Goal: Task Accomplishment & Management: Use online tool/utility

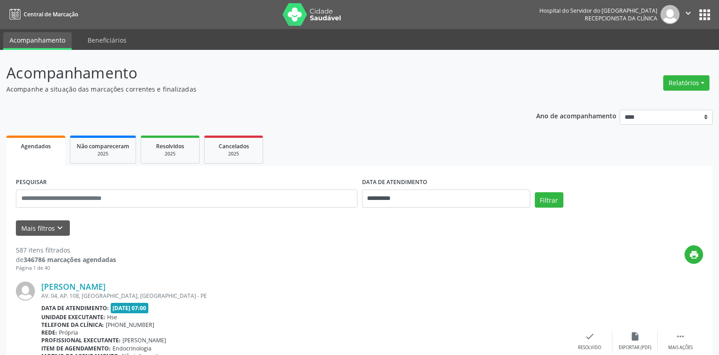
click at [613, 261] on div "print" at bounding box center [409, 259] width 587 height 27
click at [179, 197] on input "text" at bounding box center [187, 199] width 342 height 18
click at [46, 219] on form "**********" at bounding box center [360, 206] width 688 height 60
click at [51, 227] on button "Mais filtros keyboard_arrow_down" at bounding box center [43, 229] width 54 height 16
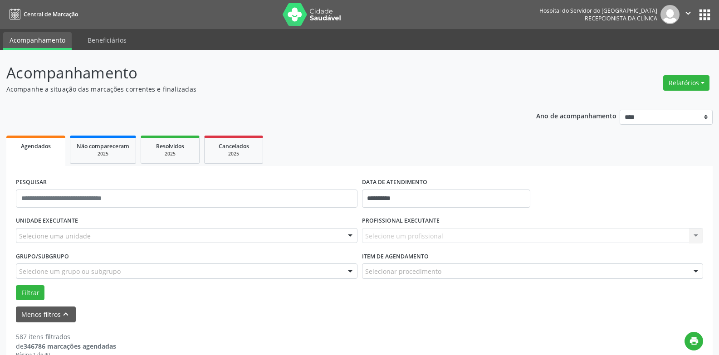
click at [121, 230] on div "Selecione uma unidade" at bounding box center [187, 235] width 342 height 15
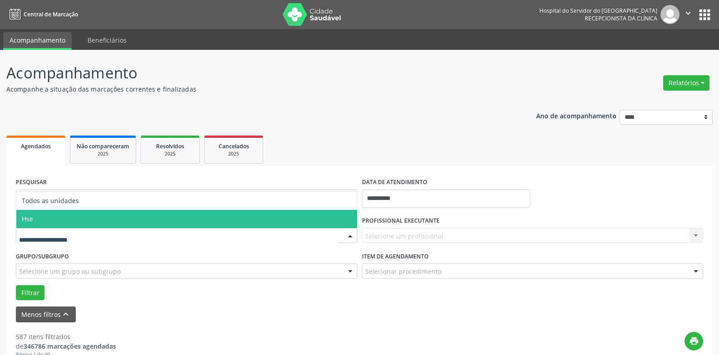
click at [114, 220] on span "Hse" at bounding box center [186, 219] width 341 height 18
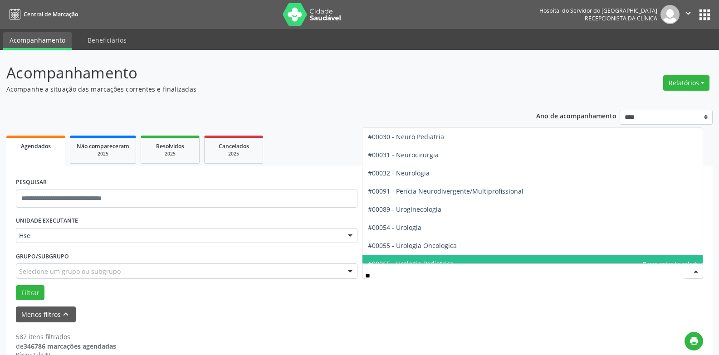
type input "***"
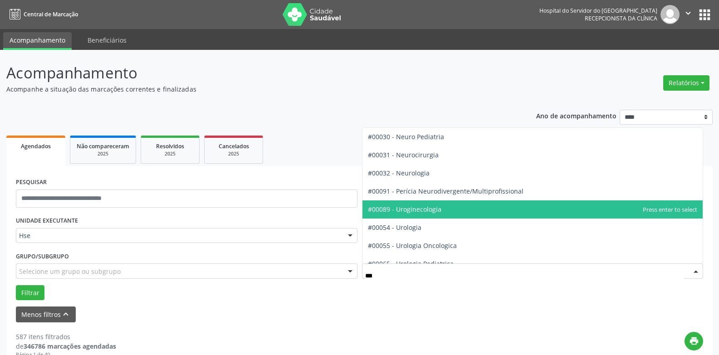
click at [433, 217] on span "#00089 - Uroginecologia" at bounding box center [533, 210] width 341 height 18
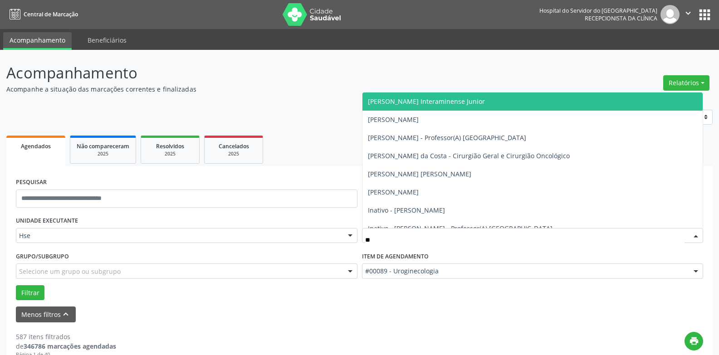
type input "***"
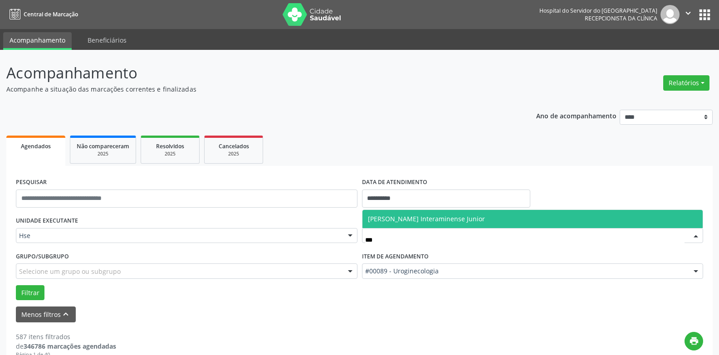
click at [428, 220] on span "[PERSON_NAME] Interaminense Junior" at bounding box center [426, 219] width 117 height 9
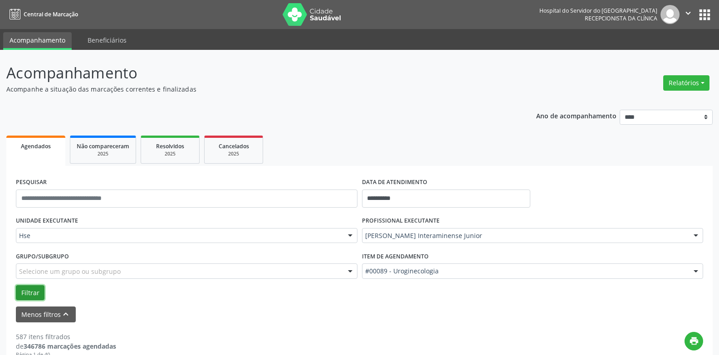
click at [19, 296] on button "Filtrar" at bounding box center [30, 292] width 29 height 15
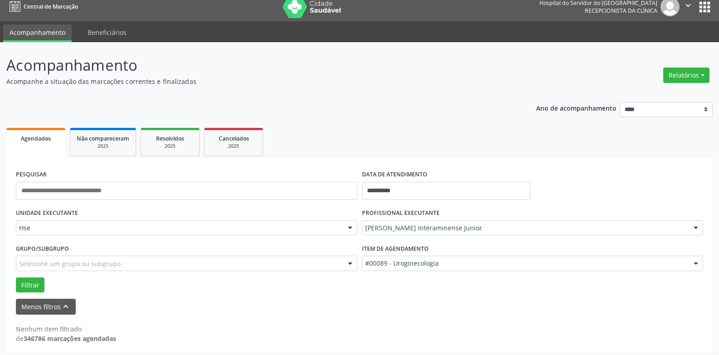
scroll to position [12, 0]
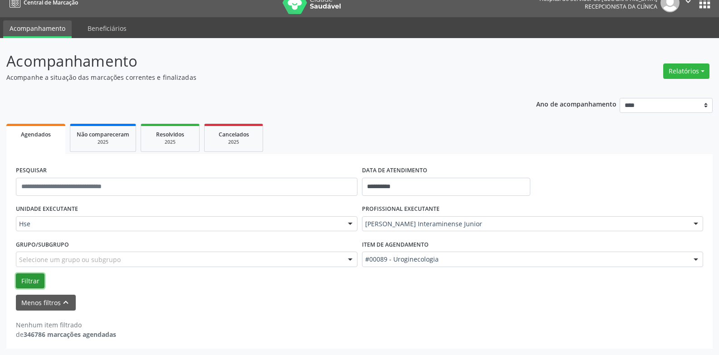
click at [35, 276] on button "Filtrar" at bounding box center [30, 281] width 29 height 15
click at [22, 286] on button "Filtrar" at bounding box center [30, 281] width 29 height 15
click at [162, 180] on input "text" at bounding box center [187, 187] width 342 height 18
click at [48, 300] on button "Menos filtros keyboard_arrow_up" at bounding box center [46, 303] width 60 height 16
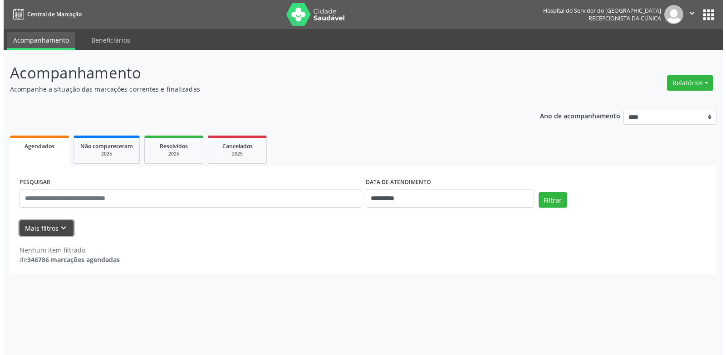
scroll to position [0, 0]
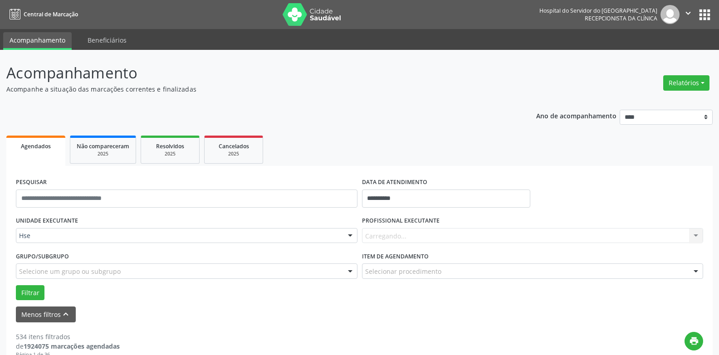
click at [414, 232] on div "Carregando... Nenhum resultado encontrado para: " " Não há nenhuma opção para s…" at bounding box center [533, 235] width 342 height 15
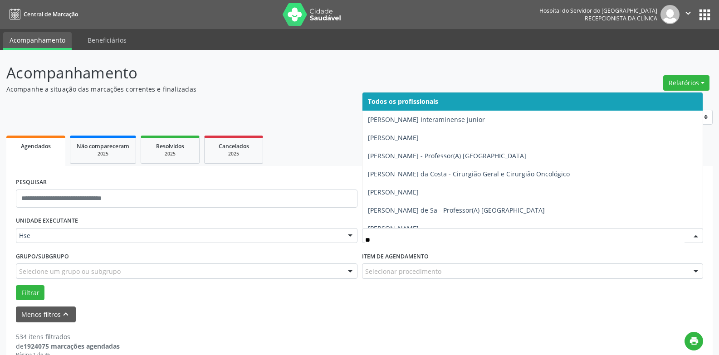
type input "***"
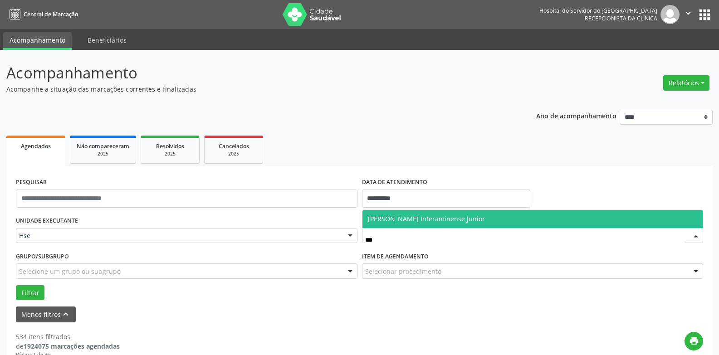
click at [438, 221] on span "[PERSON_NAME] Interaminense Junior" at bounding box center [426, 219] width 117 height 9
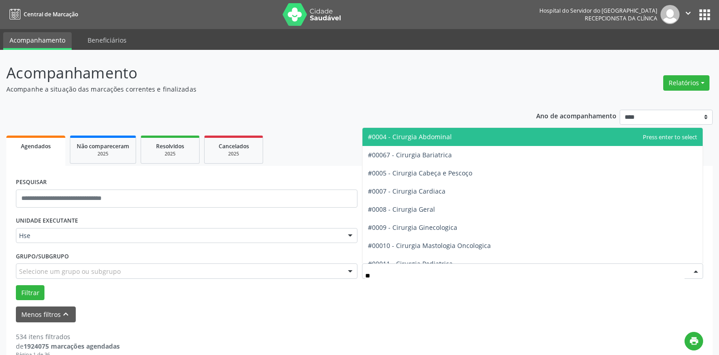
type input "*"
click at [289, 307] on div "Menos filtros keyboard_arrow_up" at bounding box center [360, 315] width 692 height 16
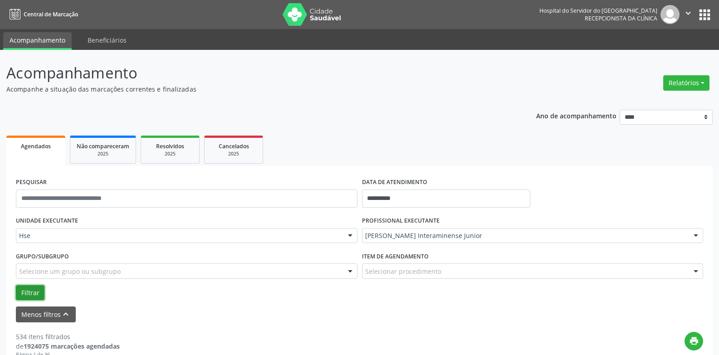
click at [34, 291] on button "Filtrar" at bounding box center [30, 292] width 29 height 15
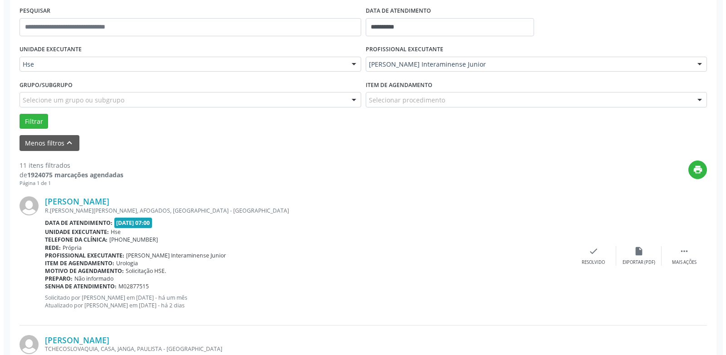
scroll to position [182, 0]
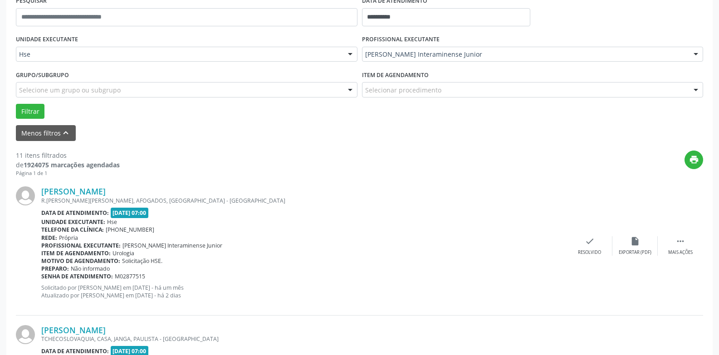
click at [467, 198] on div "[PERSON_NAME] R.[PERSON_NAME][PERSON_NAME], AFOGADOS, [GEOGRAPHIC_DATA] - [GEOG…" at bounding box center [304, 246] width 526 height 119
click at [582, 247] on div "check Resolvido" at bounding box center [589, 246] width 45 height 20
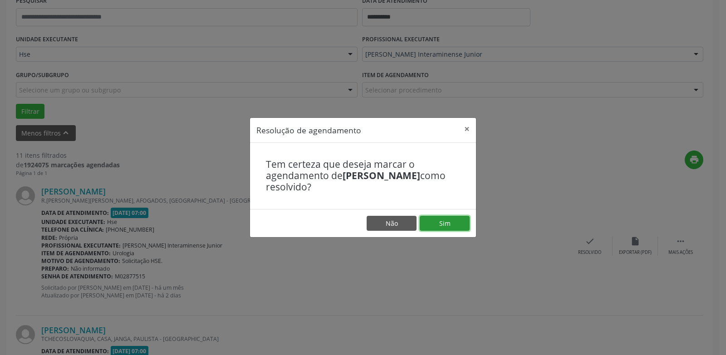
click at [435, 226] on button "Sim" at bounding box center [445, 223] width 50 height 15
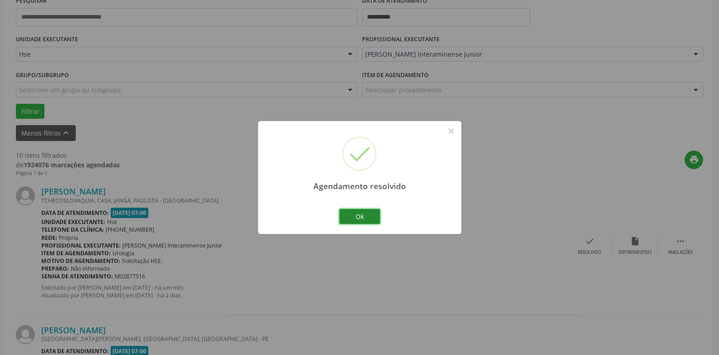
click at [354, 216] on button "Ok" at bounding box center [359, 216] width 41 height 15
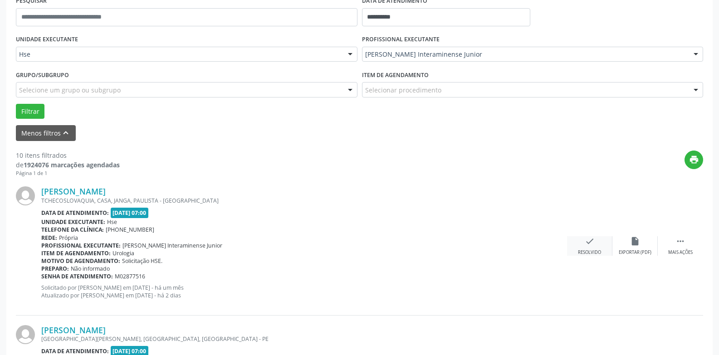
click at [589, 244] on icon "check" at bounding box center [590, 241] width 10 height 10
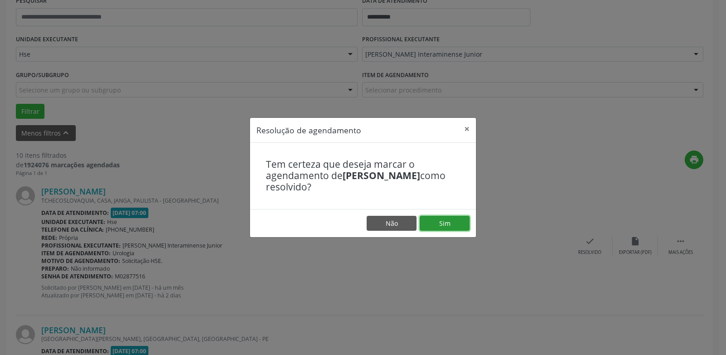
click at [432, 216] on button "Sim" at bounding box center [445, 223] width 50 height 15
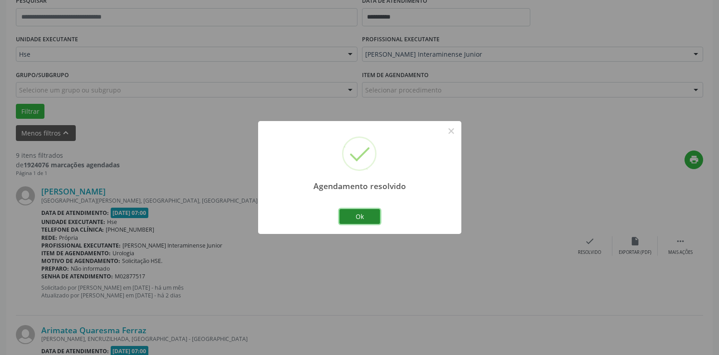
click at [376, 219] on button "Ok" at bounding box center [359, 216] width 41 height 15
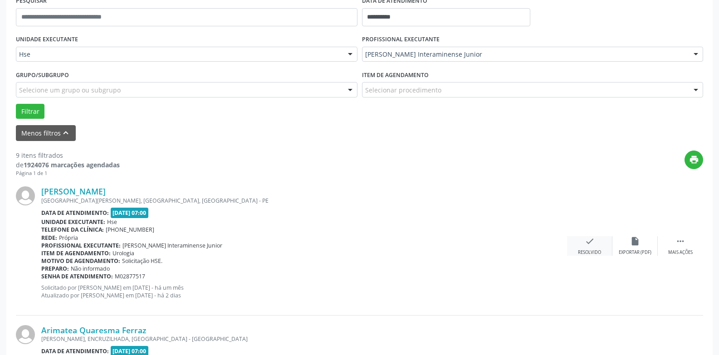
click at [589, 248] on div "check Resolvido" at bounding box center [589, 246] width 45 height 20
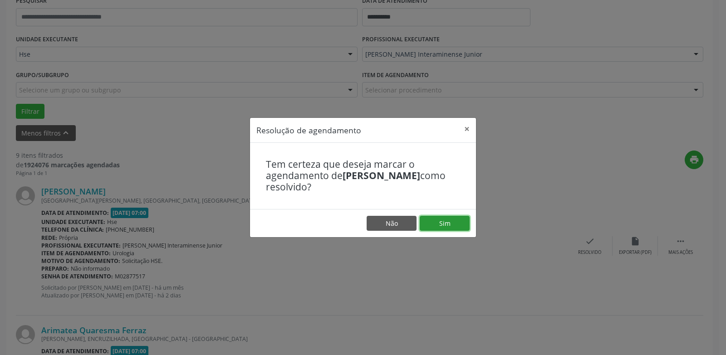
click at [432, 218] on button "Sim" at bounding box center [445, 223] width 50 height 15
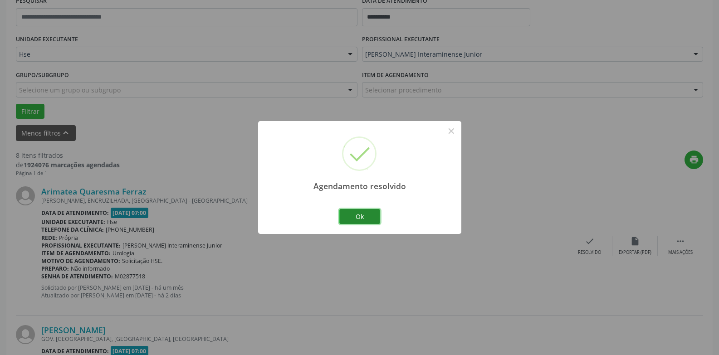
click at [349, 217] on button "Ok" at bounding box center [359, 216] width 41 height 15
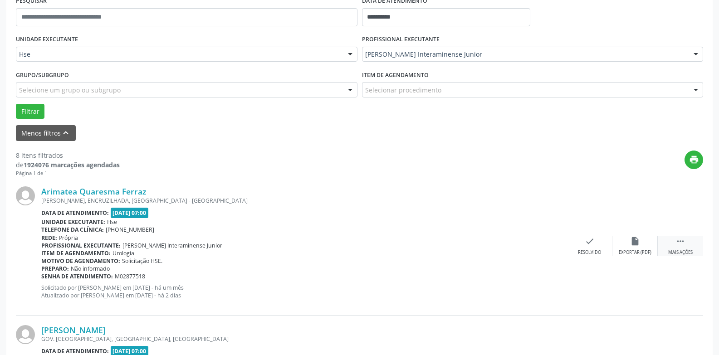
click at [674, 246] on div " Mais ações" at bounding box center [680, 246] width 45 height 20
click at [631, 249] on div "alarm_off Não compareceu" at bounding box center [635, 246] width 45 height 20
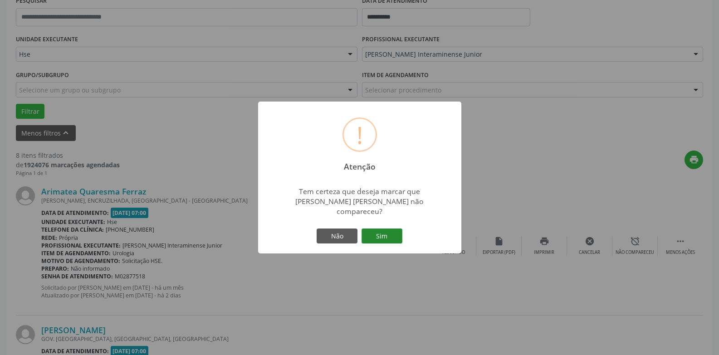
click at [386, 230] on button "Sim" at bounding box center [382, 236] width 41 height 15
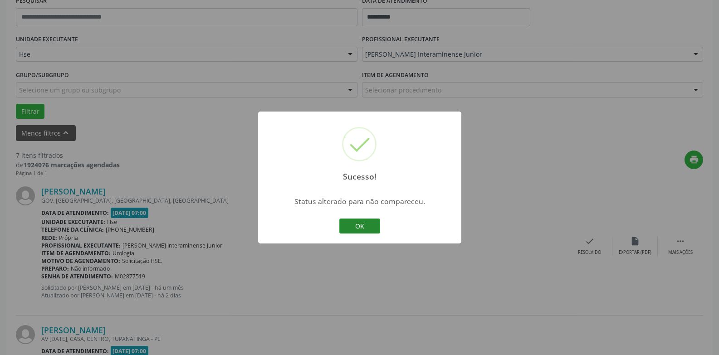
click at [369, 230] on button "OK" at bounding box center [359, 226] width 41 height 15
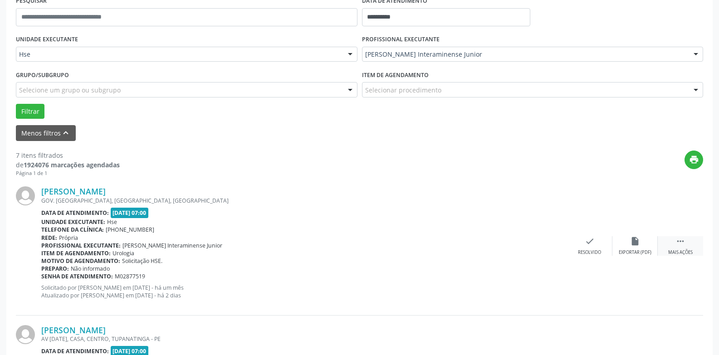
click at [680, 251] on div "Mais ações" at bounding box center [681, 253] width 25 height 6
click at [634, 242] on icon "alarm_off" at bounding box center [635, 241] width 10 height 10
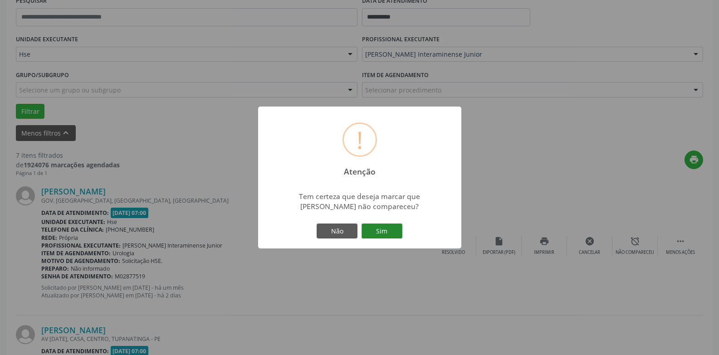
click at [378, 233] on button "Sim" at bounding box center [382, 231] width 41 height 15
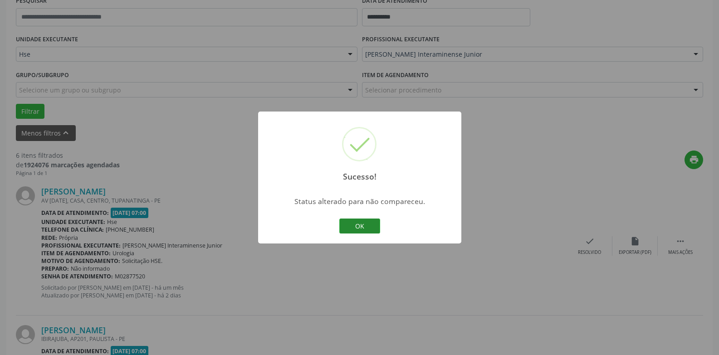
click at [374, 231] on button "OK" at bounding box center [359, 226] width 41 height 15
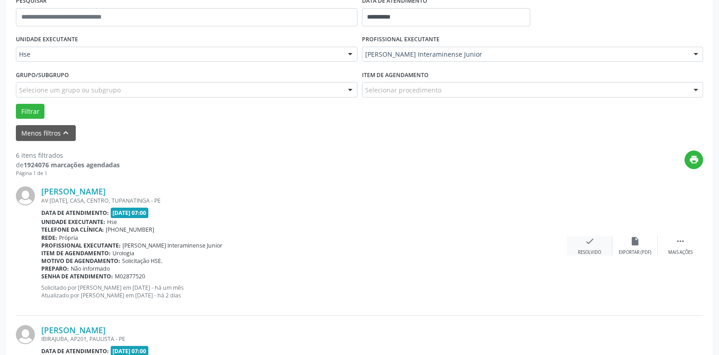
click at [597, 244] on div "check Resolvido" at bounding box center [589, 246] width 45 height 20
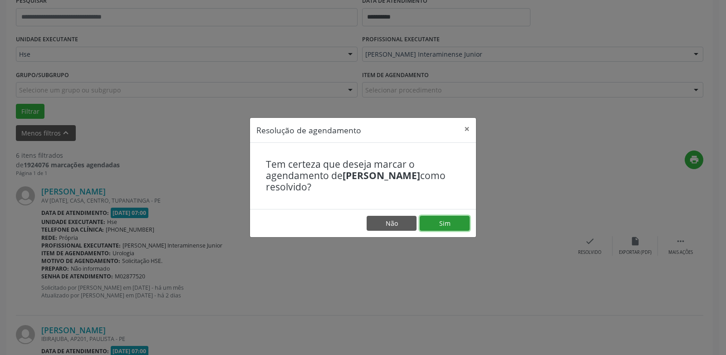
click at [463, 225] on button "Sim" at bounding box center [445, 223] width 50 height 15
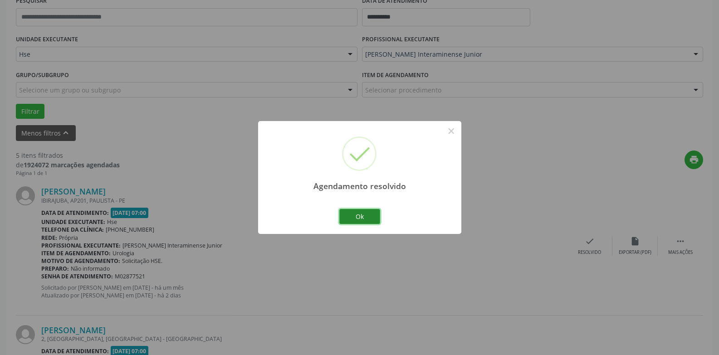
click at [376, 216] on button "Ok" at bounding box center [359, 216] width 41 height 15
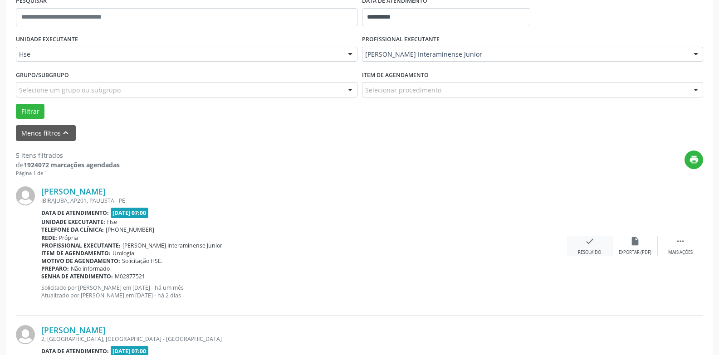
click at [577, 238] on div "check Resolvido" at bounding box center [589, 246] width 45 height 20
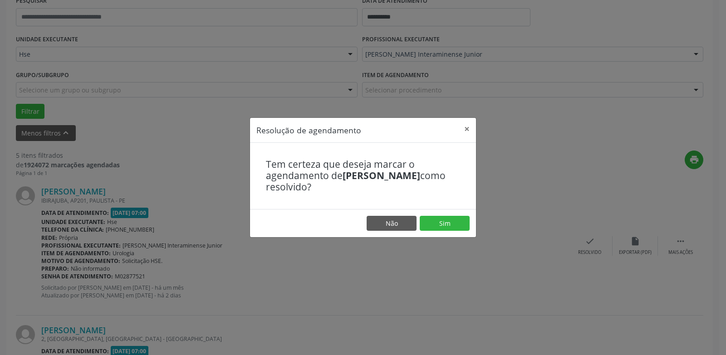
click at [428, 215] on footer "Não Sim" at bounding box center [363, 223] width 226 height 29
click at [435, 221] on button "Sim" at bounding box center [445, 223] width 50 height 15
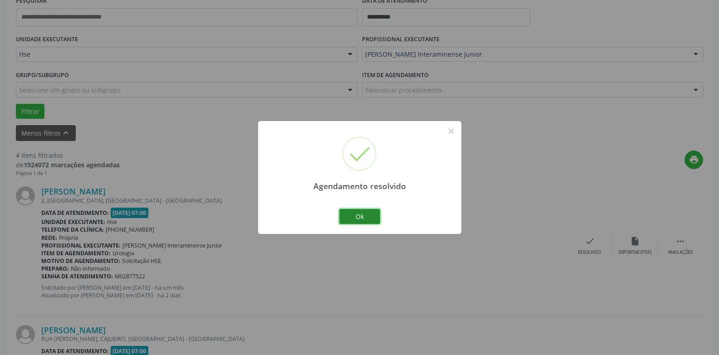
click at [359, 221] on button "Ok" at bounding box center [359, 216] width 41 height 15
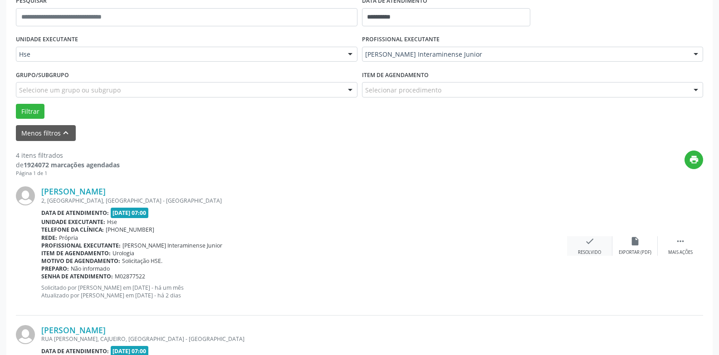
click at [590, 244] on icon "check" at bounding box center [590, 241] width 10 height 10
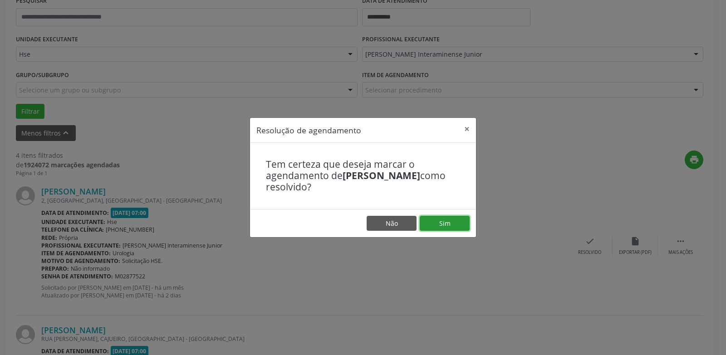
click at [434, 226] on button "Sim" at bounding box center [445, 223] width 50 height 15
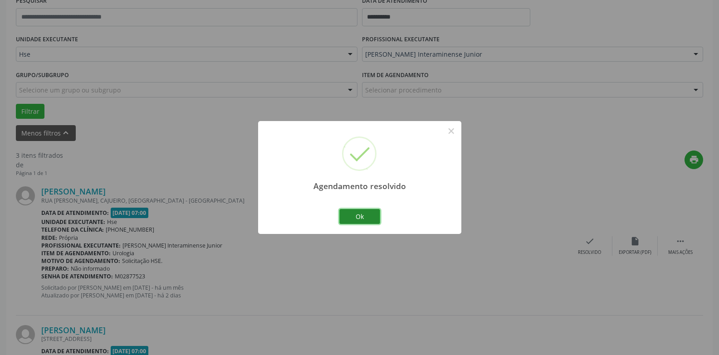
click at [371, 214] on button "Ok" at bounding box center [359, 216] width 41 height 15
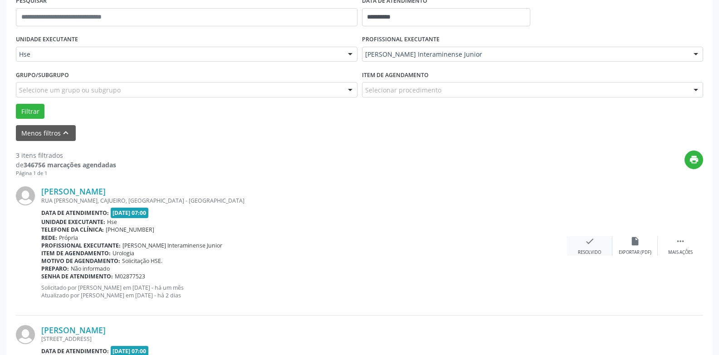
click at [598, 252] on div "Resolvido" at bounding box center [589, 253] width 23 height 6
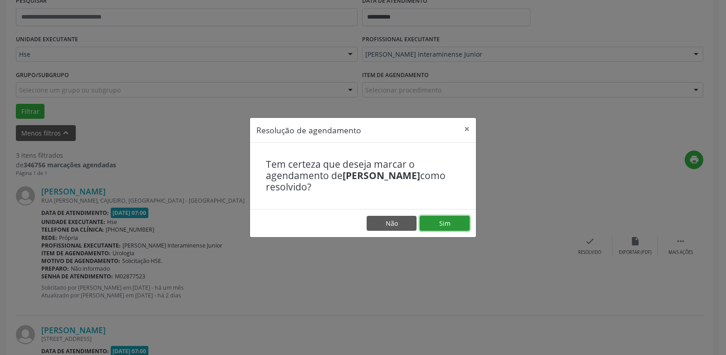
click at [439, 223] on button "Sim" at bounding box center [445, 223] width 50 height 15
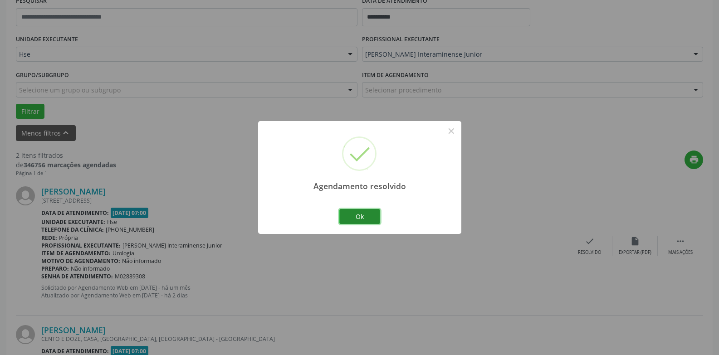
click at [357, 216] on button "Ok" at bounding box center [359, 216] width 41 height 15
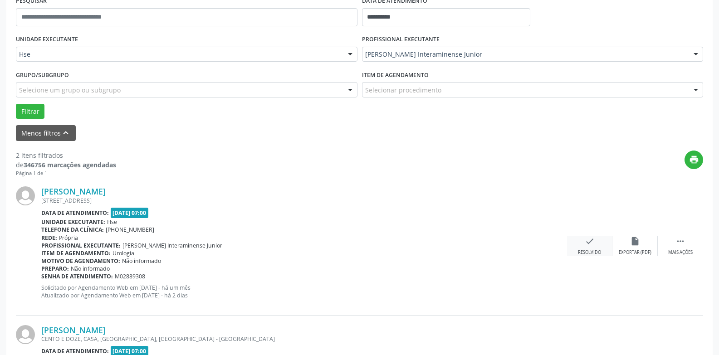
click at [601, 244] on div "check Resolvido" at bounding box center [589, 246] width 45 height 20
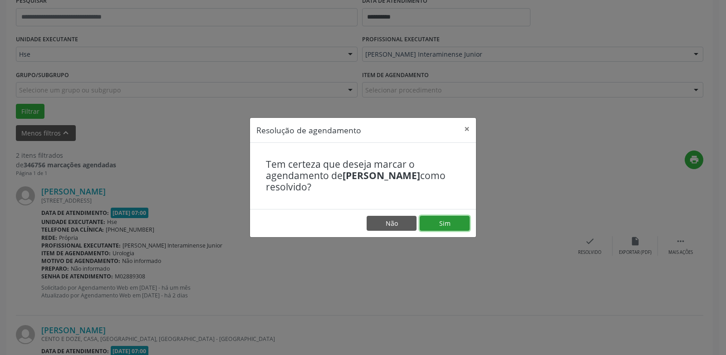
click at [434, 220] on button "Sim" at bounding box center [445, 223] width 50 height 15
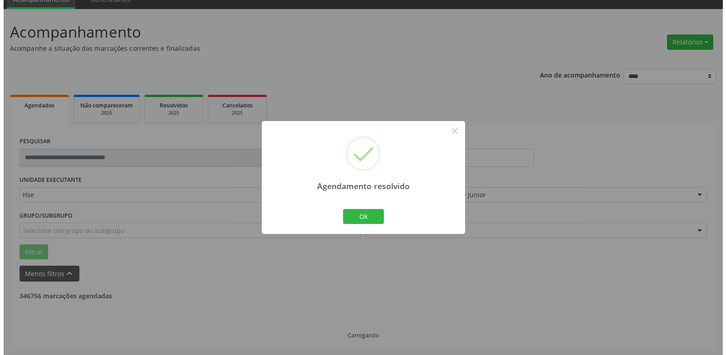
scroll to position [157, 0]
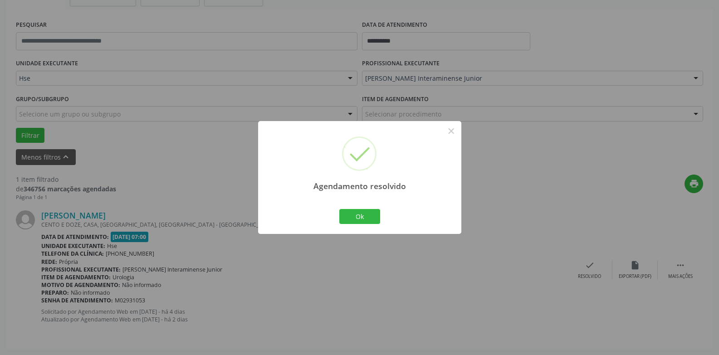
click at [348, 208] on div "Ok Cancel" at bounding box center [359, 216] width 45 height 19
click at [355, 220] on button "Ok" at bounding box center [359, 216] width 41 height 15
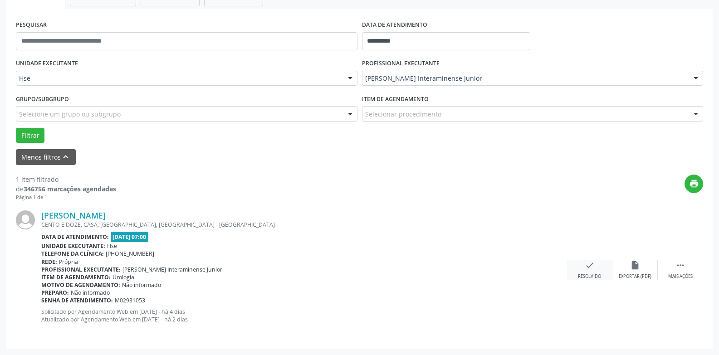
click at [580, 271] on div "check Resolvido" at bounding box center [589, 271] width 45 height 20
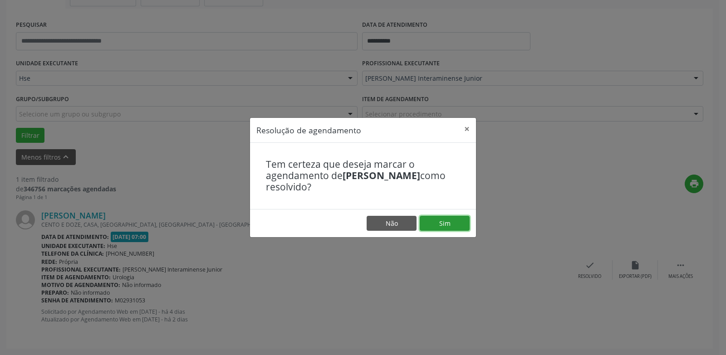
click at [442, 226] on button "Sim" at bounding box center [445, 223] width 50 height 15
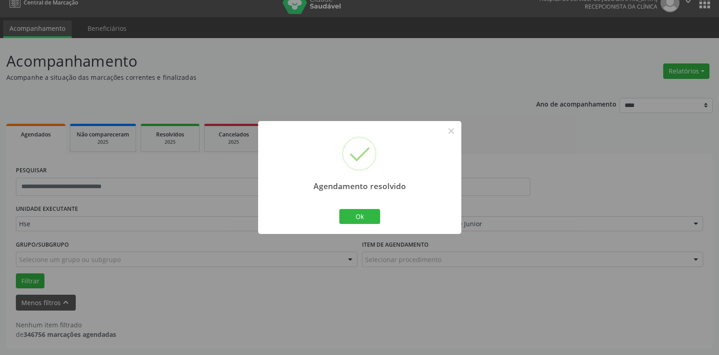
scroll to position [12, 0]
click at [361, 219] on button "Ok" at bounding box center [359, 216] width 41 height 15
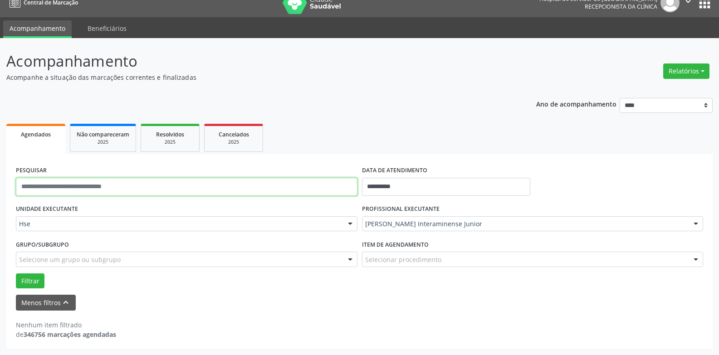
click at [93, 184] on input "text" at bounding box center [187, 187] width 342 height 18
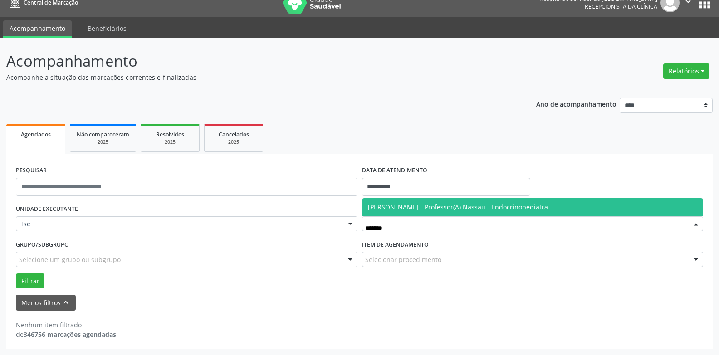
click at [409, 208] on span "[PERSON_NAME] - Professor(A) Nassau - Endocrinopediatra" at bounding box center [458, 207] width 180 height 9
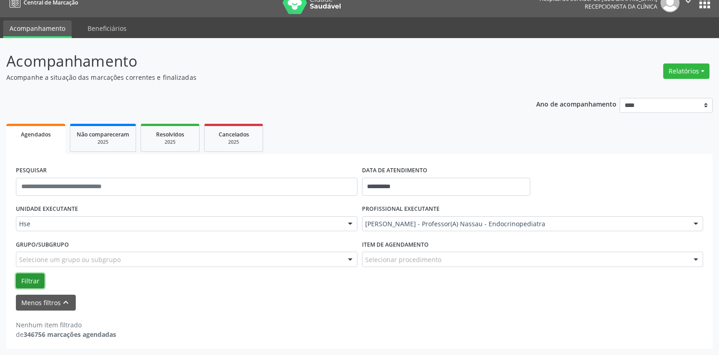
click at [34, 278] on button "Filtrar" at bounding box center [30, 281] width 29 height 15
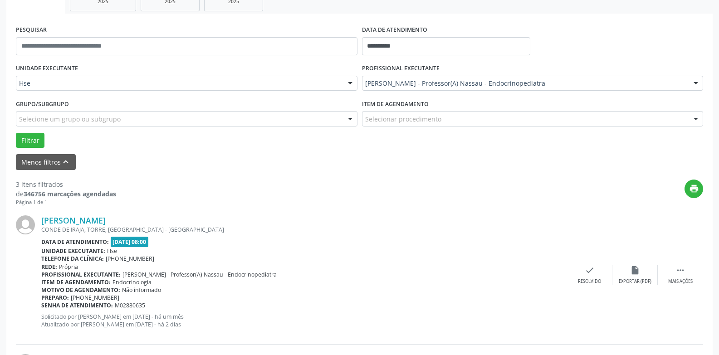
scroll to position [253, 0]
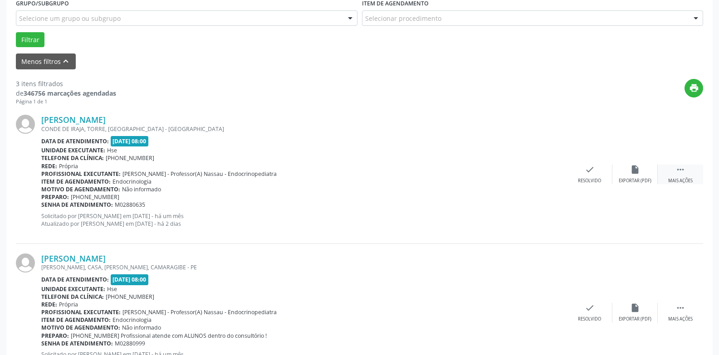
click at [686, 173] on div " Mais ações" at bounding box center [680, 175] width 45 height 20
click at [619, 177] on div "alarm_off Não compareceu" at bounding box center [635, 175] width 45 height 20
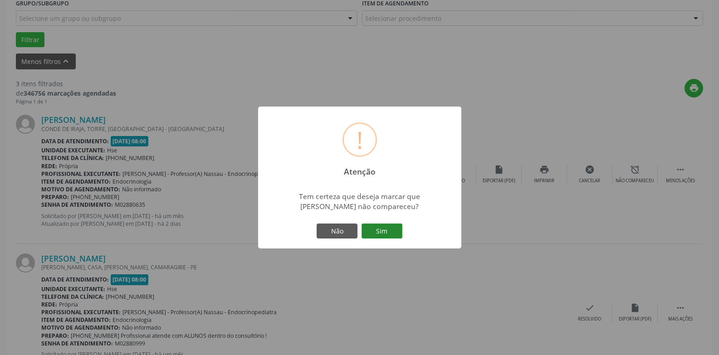
click at [388, 231] on button "Sim" at bounding box center [382, 231] width 41 height 15
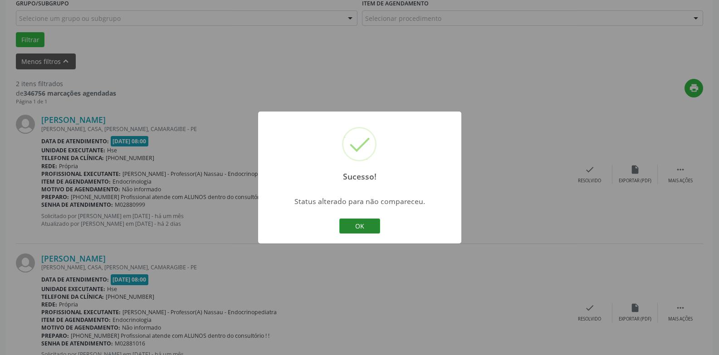
click at [369, 227] on button "OK" at bounding box center [359, 226] width 41 height 15
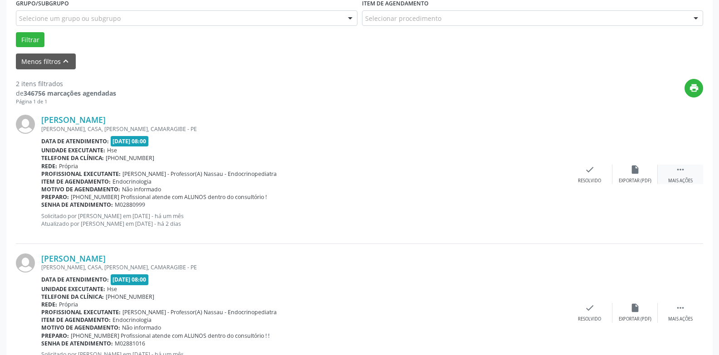
click at [683, 178] on div "Mais ações" at bounding box center [681, 181] width 25 height 6
click at [639, 174] on icon "alarm_off" at bounding box center [635, 170] width 10 height 10
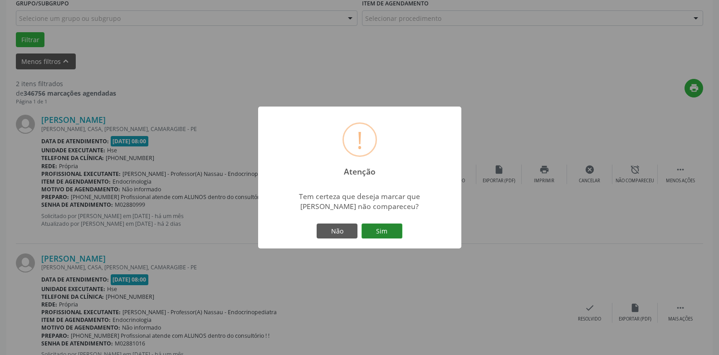
click at [372, 230] on button "Sim" at bounding box center [382, 231] width 41 height 15
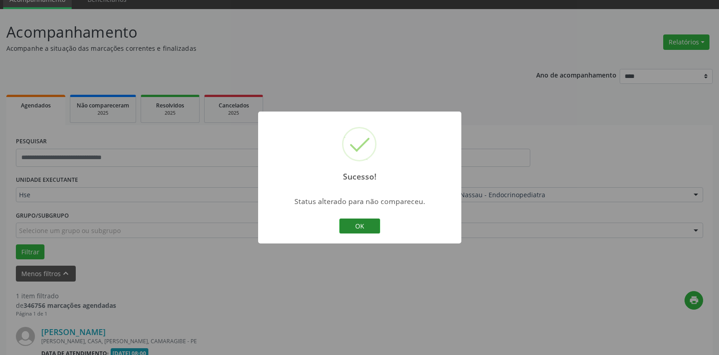
scroll to position [157, 0]
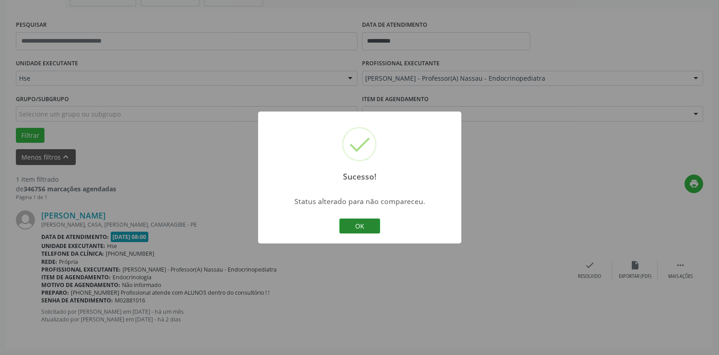
click at [375, 233] on button "OK" at bounding box center [359, 226] width 41 height 15
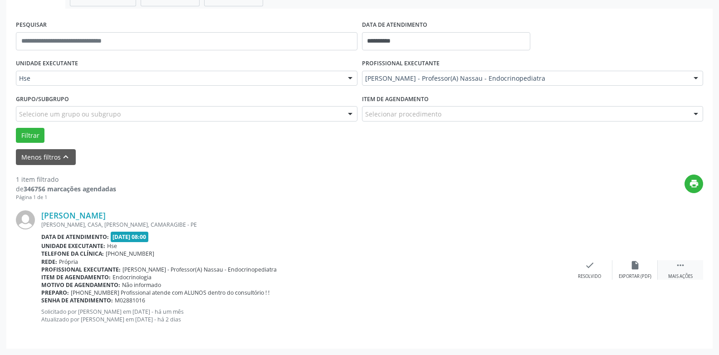
click at [683, 276] on div "Mais ações" at bounding box center [681, 277] width 25 height 6
click at [629, 266] on div "alarm_off Não compareceu" at bounding box center [635, 271] width 45 height 20
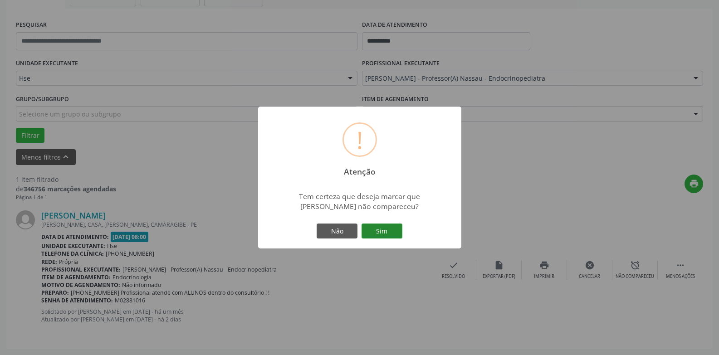
click at [382, 229] on button "Sim" at bounding box center [382, 231] width 41 height 15
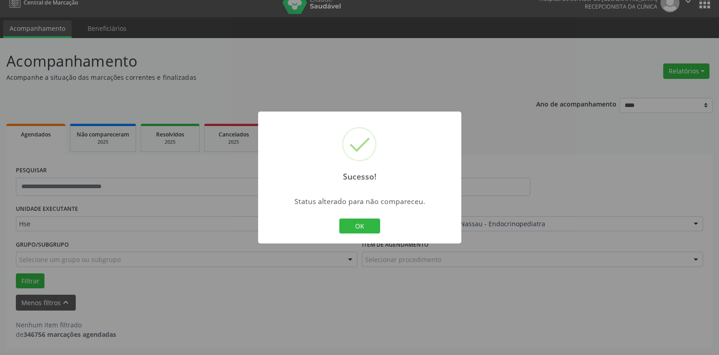
scroll to position [12, 0]
click at [349, 231] on button "OK" at bounding box center [359, 226] width 41 height 15
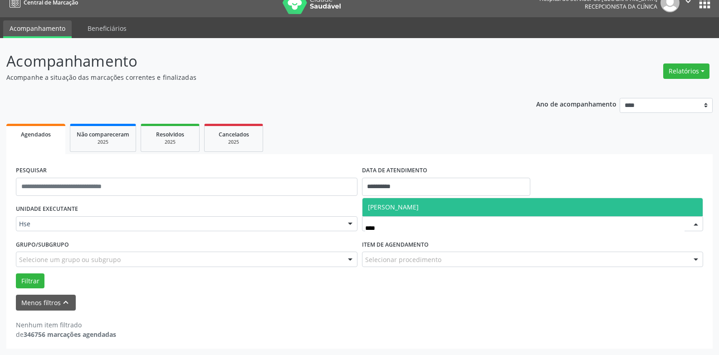
click at [419, 208] on span "[PERSON_NAME]" at bounding box center [393, 207] width 51 height 9
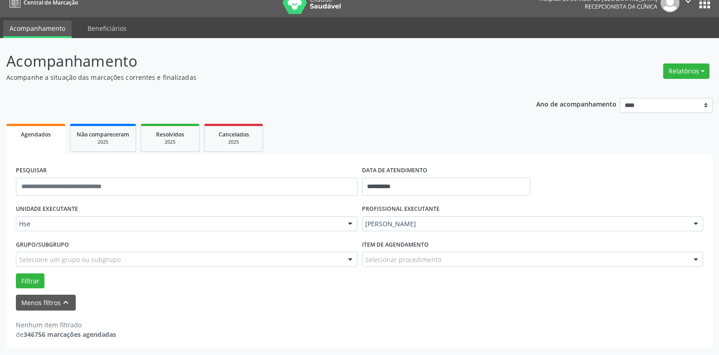
click at [213, 257] on div "Selecione um grupo ou subgrupo" at bounding box center [187, 259] width 342 height 15
click at [28, 282] on button "Filtrar" at bounding box center [30, 281] width 29 height 15
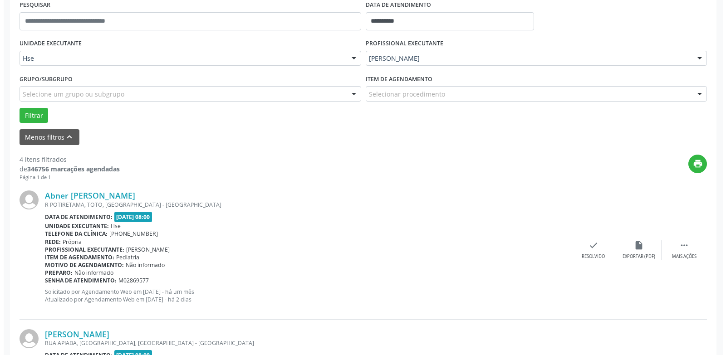
scroll to position [193, 0]
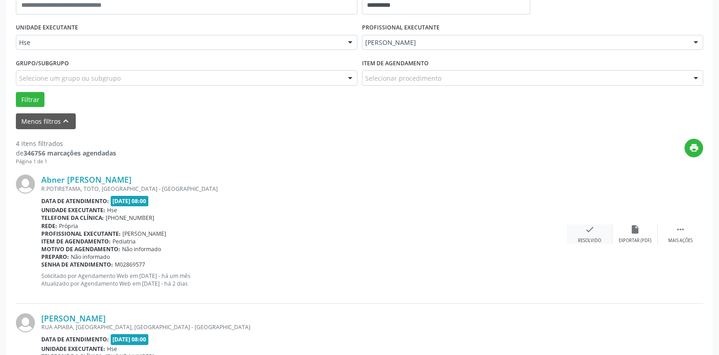
click at [588, 232] on icon "check" at bounding box center [590, 230] width 10 height 10
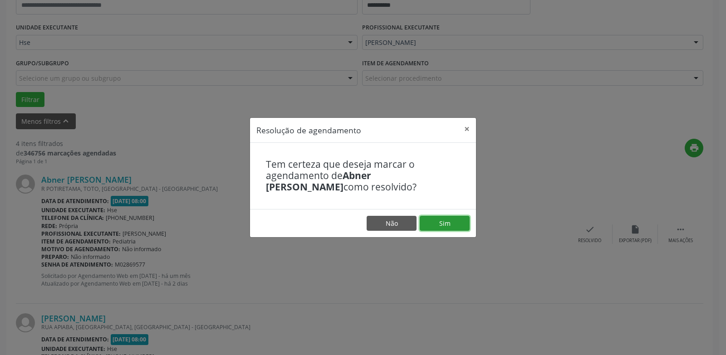
click at [462, 225] on button "Sim" at bounding box center [445, 223] width 50 height 15
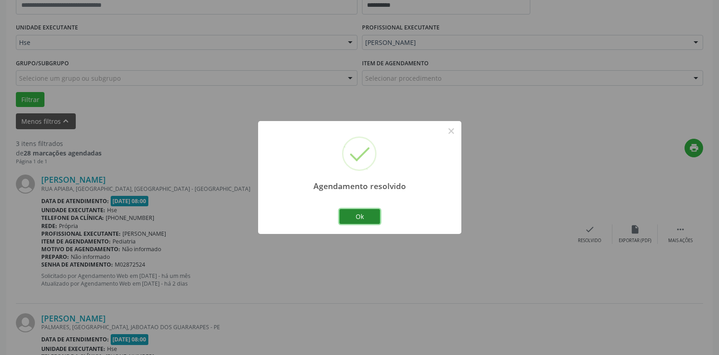
click at [366, 218] on button "Ok" at bounding box center [359, 216] width 41 height 15
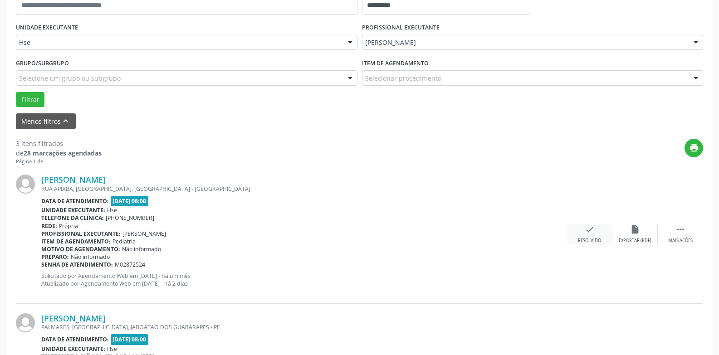
click at [589, 228] on icon "check" at bounding box center [590, 230] width 10 height 10
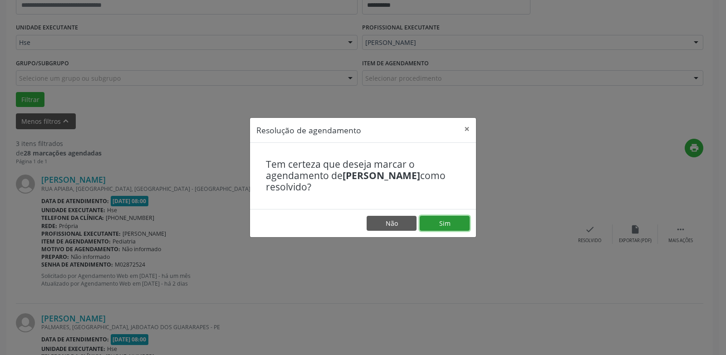
click at [467, 225] on button "Sim" at bounding box center [445, 223] width 50 height 15
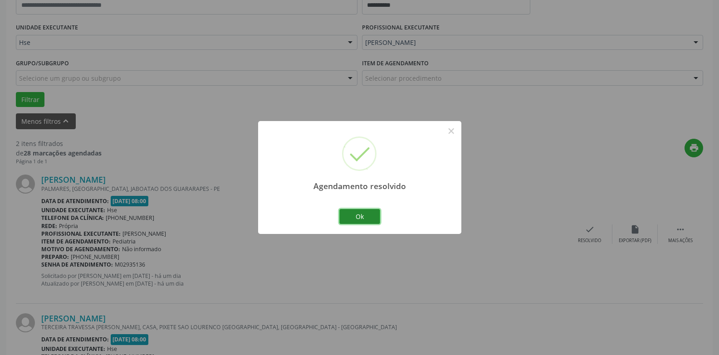
click at [366, 222] on button "Ok" at bounding box center [359, 216] width 41 height 15
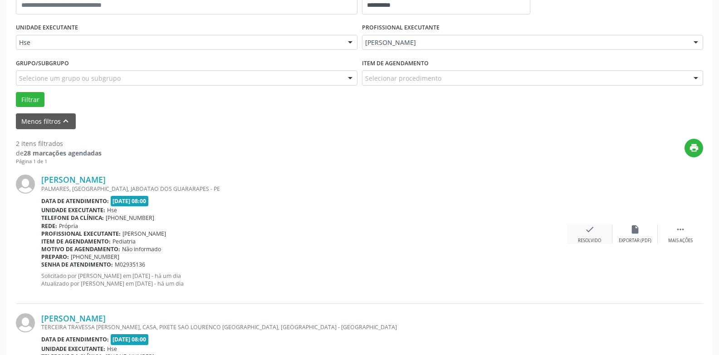
click at [575, 235] on div "check Resolvido" at bounding box center [589, 235] width 45 height 20
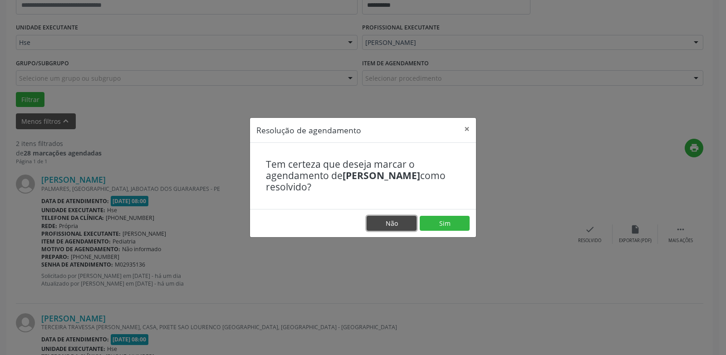
click at [388, 218] on button "Não" at bounding box center [392, 223] width 50 height 15
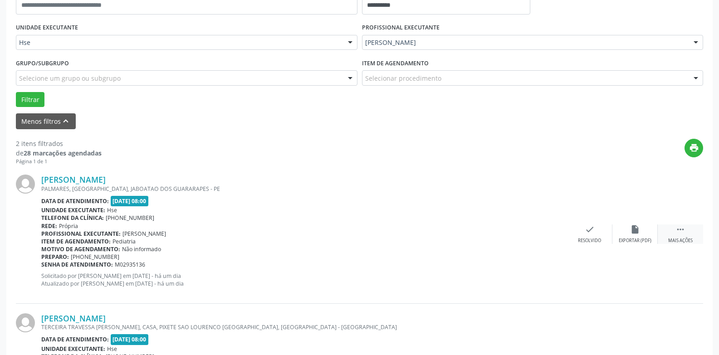
click at [679, 240] on div "Mais ações" at bounding box center [681, 241] width 25 height 6
click at [629, 235] on div "alarm_off Não compareceu" at bounding box center [635, 235] width 45 height 20
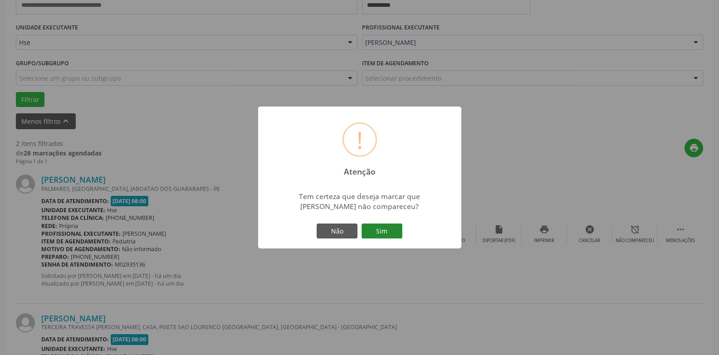
click at [379, 231] on button "Sim" at bounding box center [382, 231] width 41 height 15
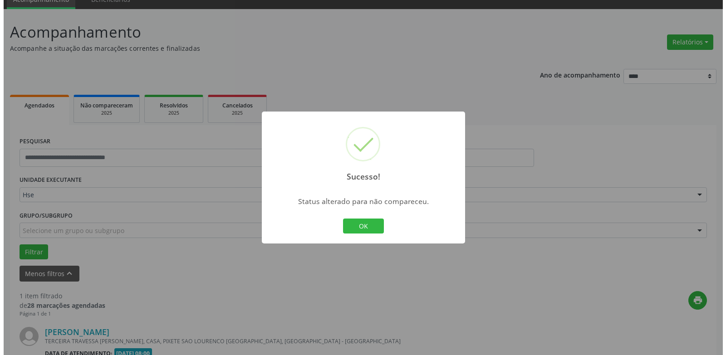
scroll to position [157, 0]
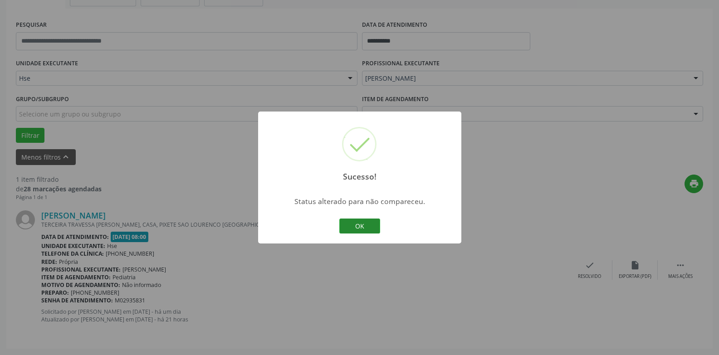
click at [371, 229] on button "OK" at bounding box center [359, 226] width 41 height 15
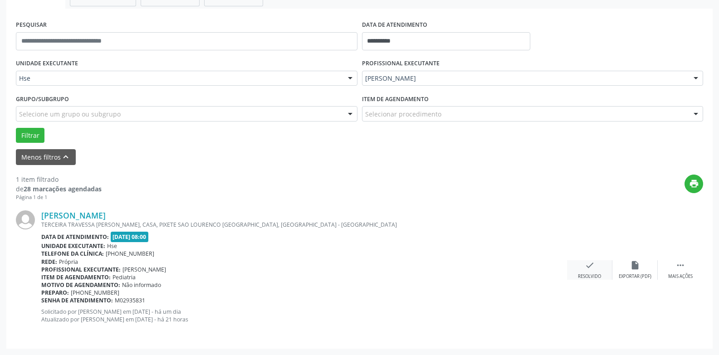
click at [585, 269] on icon "check" at bounding box center [590, 266] width 10 height 10
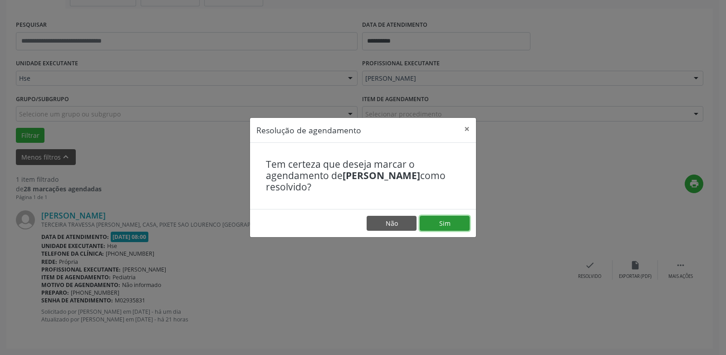
click at [444, 226] on button "Sim" at bounding box center [445, 223] width 50 height 15
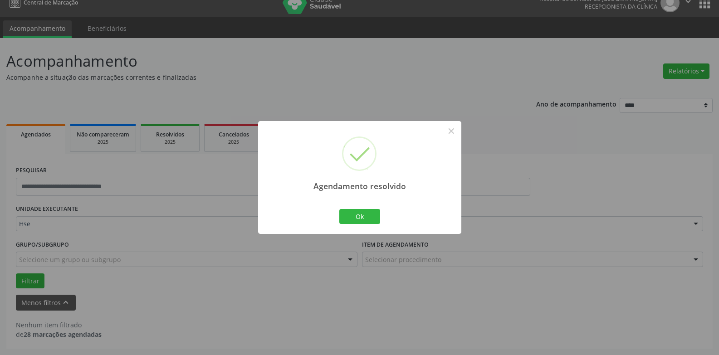
scroll to position [12, 0]
click at [371, 216] on button "Ok" at bounding box center [359, 216] width 41 height 15
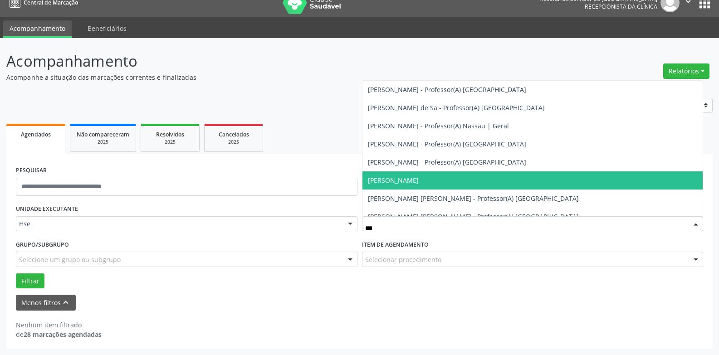
type input "****"
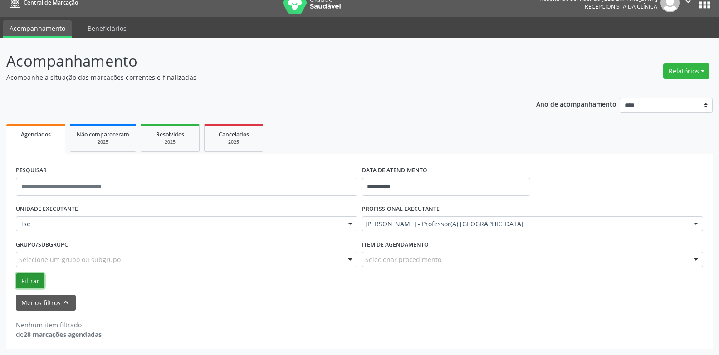
click at [34, 280] on button "Filtrar" at bounding box center [30, 281] width 29 height 15
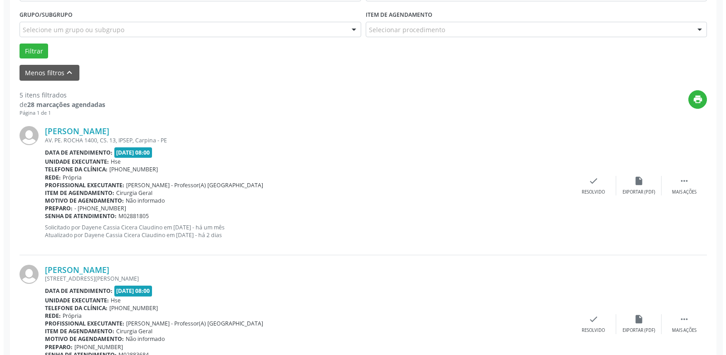
scroll to position [239, 0]
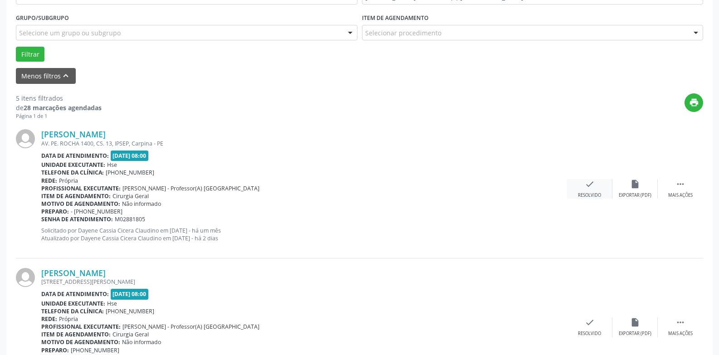
click at [580, 186] on div "check Resolvido" at bounding box center [589, 189] width 45 height 20
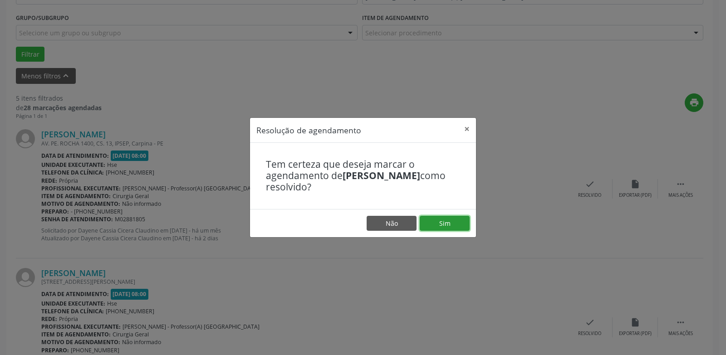
click at [438, 225] on button "Sim" at bounding box center [445, 223] width 50 height 15
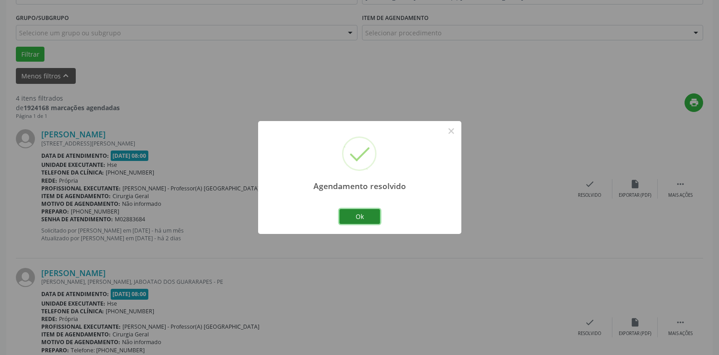
click at [364, 219] on button "Ok" at bounding box center [359, 216] width 41 height 15
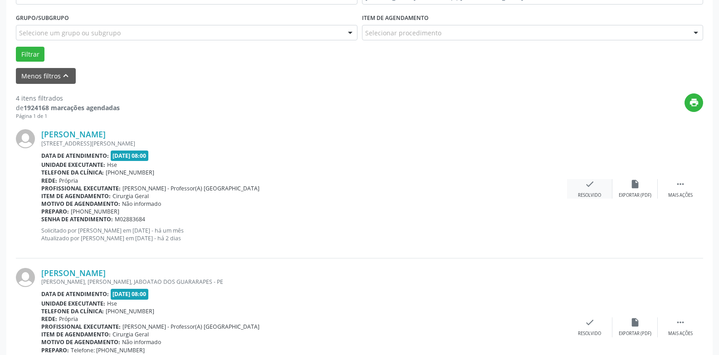
click at [586, 189] on icon "check" at bounding box center [590, 184] width 10 height 10
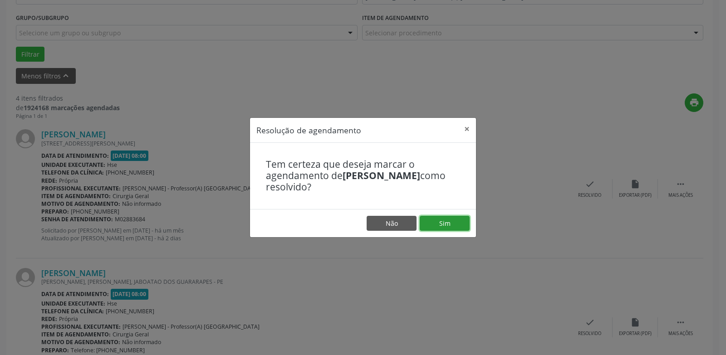
click at [435, 225] on button "Sim" at bounding box center [445, 223] width 50 height 15
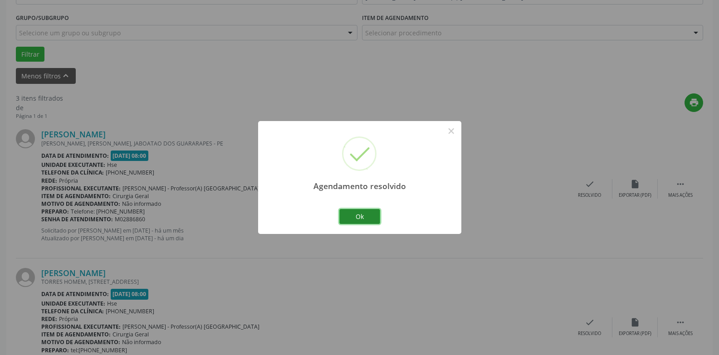
click at [362, 217] on button "Ok" at bounding box center [359, 216] width 41 height 15
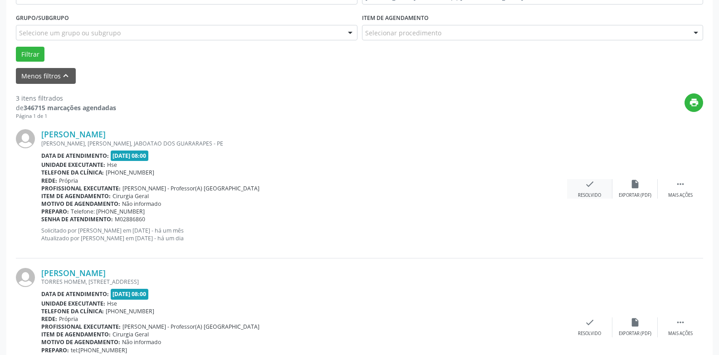
click at [592, 192] on div "check Resolvido" at bounding box center [589, 189] width 45 height 20
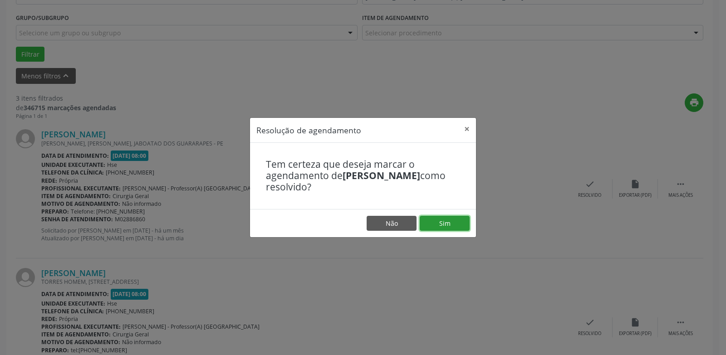
click at [440, 224] on button "Sim" at bounding box center [445, 223] width 50 height 15
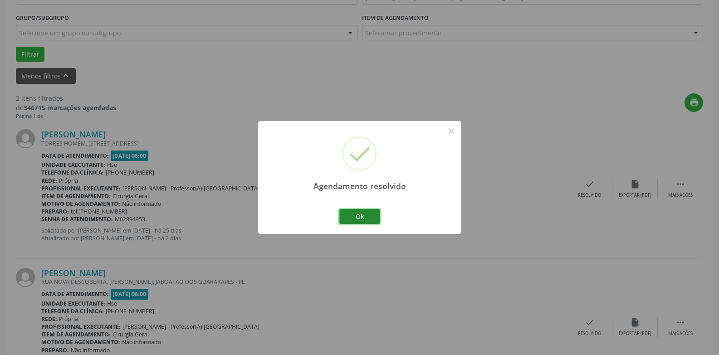
click at [378, 222] on button "Ok" at bounding box center [359, 216] width 41 height 15
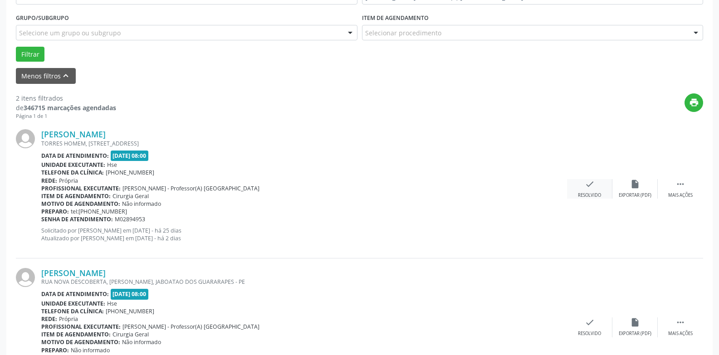
click at [592, 188] on icon "check" at bounding box center [590, 184] width 10 height 10
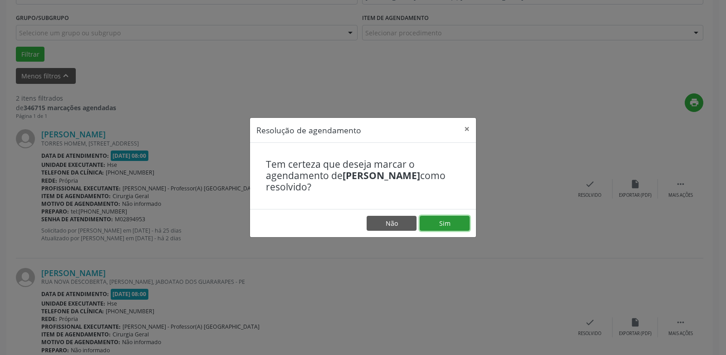
click at [452, 227] on button "Sim" at bounding box center [445, 223] width 50 height 15
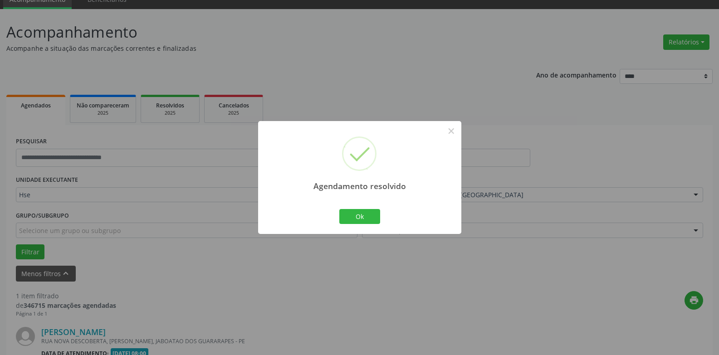
scroll to position [157, 0]
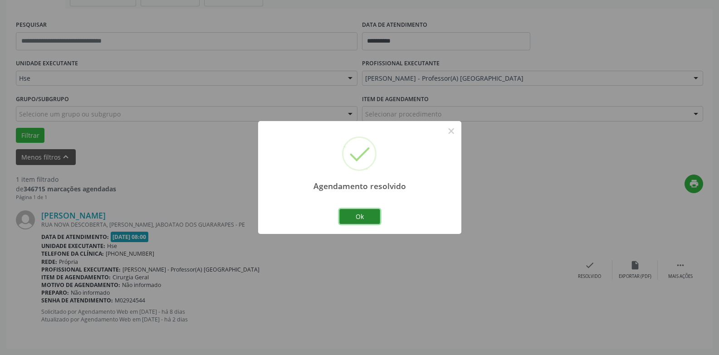
click at [372, 218] on button "Ok" at bounding box center [359, 216] width 41 height 15
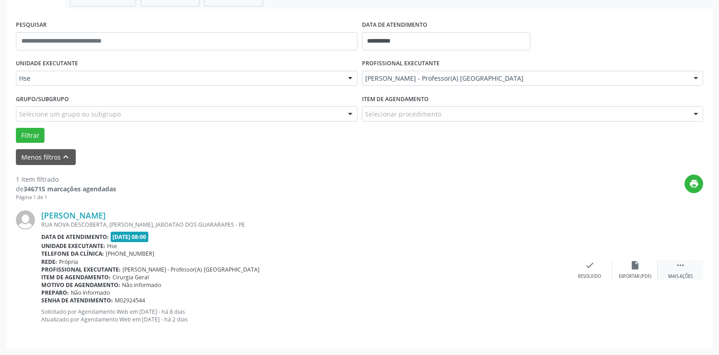
click at [684, 273] on div " Mais ações" at bounding box center [680, 271] width 45 height 20
click at [624, 264] on div "[PERSON_NAME] RUA NOVA DESCOBERTA, [GEOGRAPHIC_DATA], [GEOGRAPHIC_DATA] - PE Da…" at bounding box center [360, 270] width 688 height 138
click at [629, 268] on div "alarm_off Não compareceu" at bounding box center [635, 271] width 45 height 20
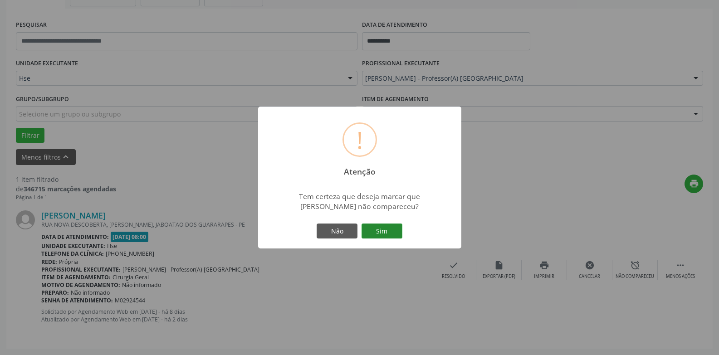
click at [399, 233] on button "Sim" at bounding box center [382, 231] width 41 height 15
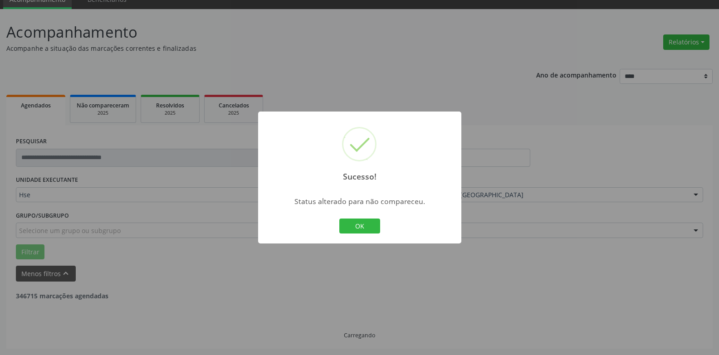
scroll to position [12, 0]
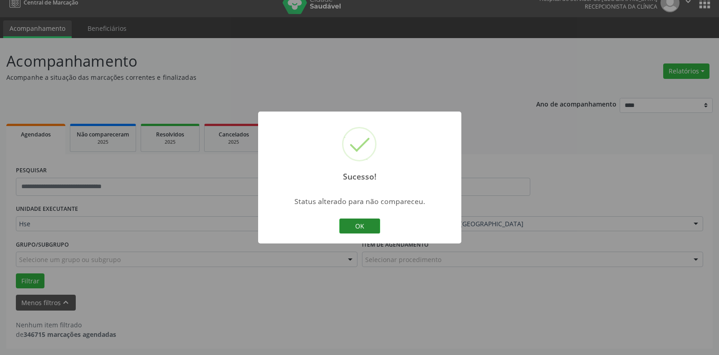
click at [358, 227] on button "OK" at bounding box center [359, 226] width 41 height 15
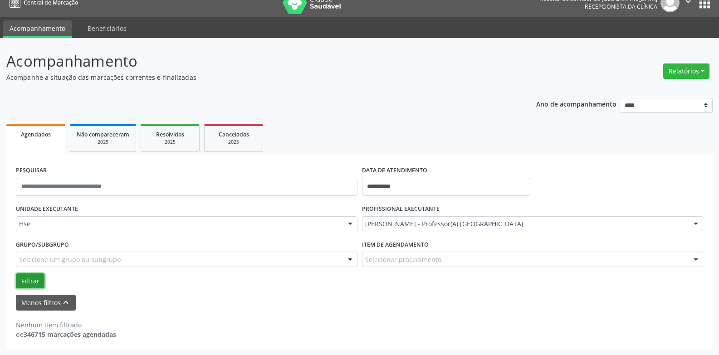
click at [35, 275] on button "Filtrar" at bounding box center [30, 281] width 29 height 15
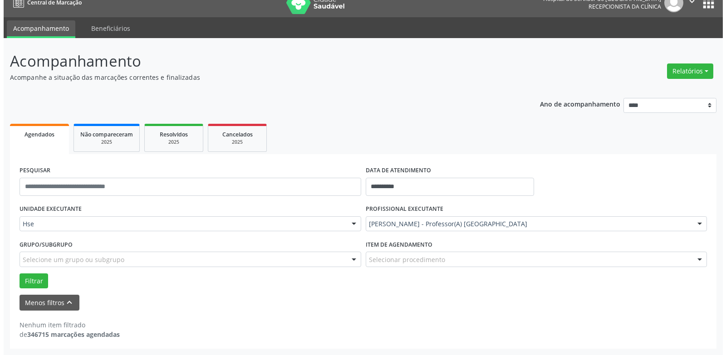
scroll to position [0, 0]
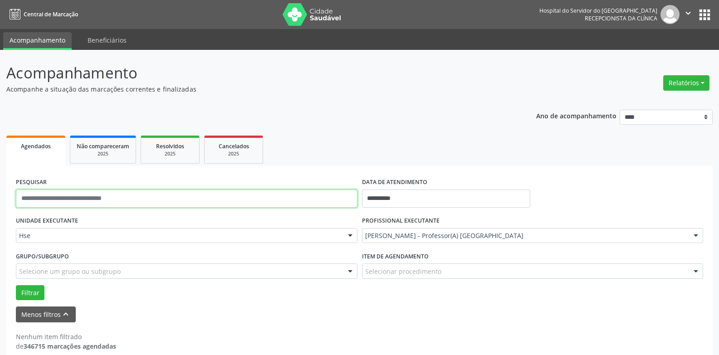
click at [145, 200] on input "text" at bounding box center [187, 199] width 342 height 18
click at [688, 81] on button "Relatórios" at bounding box center [687, 82] width 46 height 15
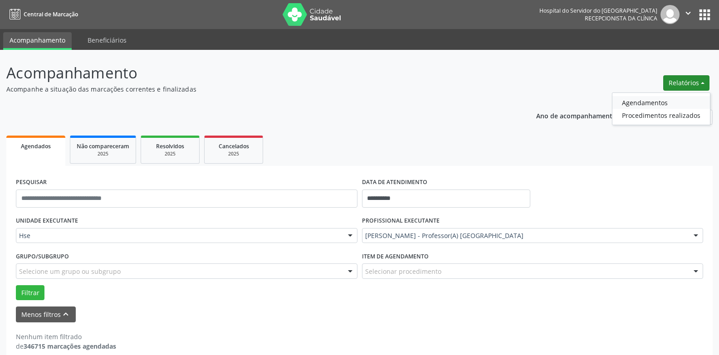
click at [652, 105] on link "Agendamentos" at bounding box center [662, 102] width 98 height 13
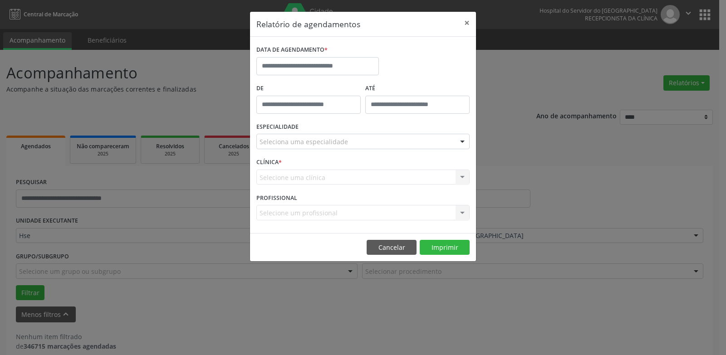
type input "*****"
click at [299, 105] on input "*****" at bounding box center [308, 105] width 104 height 18
click at [314, 91] on label "De" at bounding box center [308, 89] width 104 height 14
click at [471, 21] on button "×" at bounding box center [467, 23] width 18 height 22
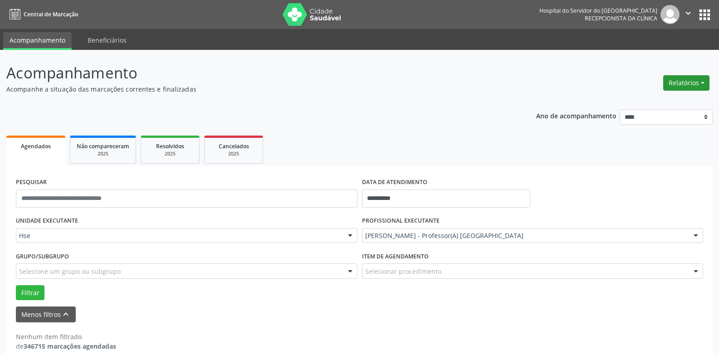
click at [677, 78] on button "Relatórios" at bounding box center [687, 82] width 46 height 15
click at [632, 105] on link "Agendamentos" at bounding box center [662, 102] width 98 height 13
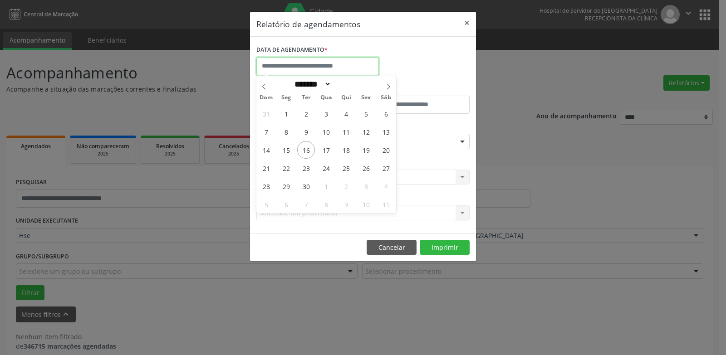
click at [326, 64] on input "text" at bounding box center [317, 66] width 123 height 18
click at [303, 153] on span "16" at bounding box center [306, 150] width 18 height 18
type input "**********"
click at [303, 152] on span "16" at bounding box center [306, 150] width 18 height 18
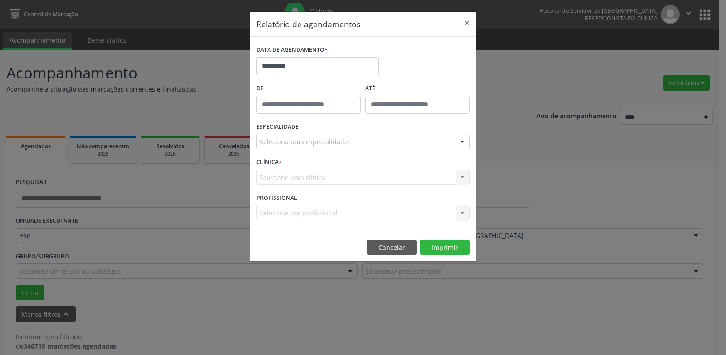
click at [339, 175] on div "Selecione uma clínica Nenhum resultado encontrado para: " " Não há nenhuma opçã…" at bounding box center [362, 177] width 213 height 15
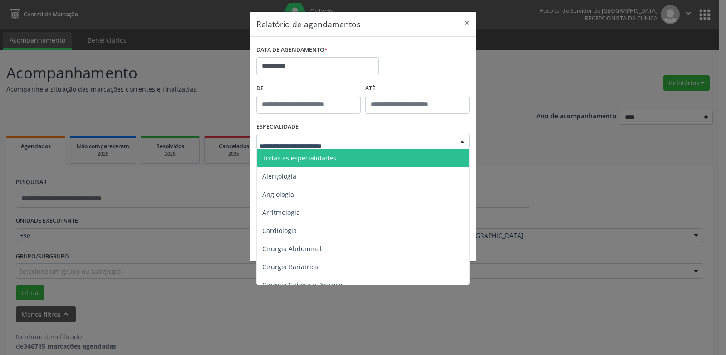
click at [462, 143] on div at bounding box center [463, 141] width 14 height 15
click at [370, 142] on input "text" at bounding box center [356, 146] width 192 height 18
click at [429, 123] on div "ESPECIALIDADE Todas as especialidades Alergologia Angiologia Arritmologia Cardi…" at bounding box center [363, 137] width 218 height 35
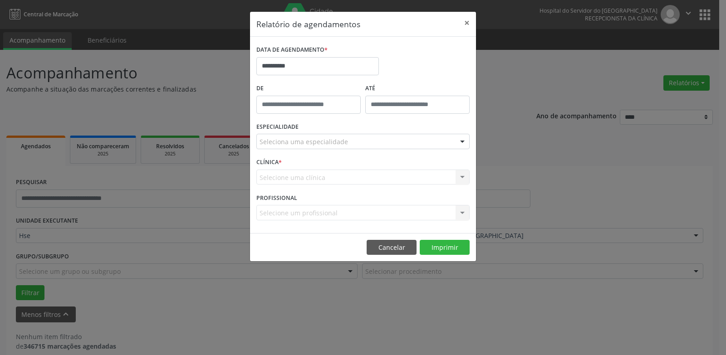
click at [462, 176] on div "Selecione uma clínica Nenhum resultado encontrado para: " " Não há nenhuma opçã…" at bounding box center [362, 177] width 213 height 15
click at [442, 250] on button "Imprimir" at bounding box center [445, 247] width 50 height 15
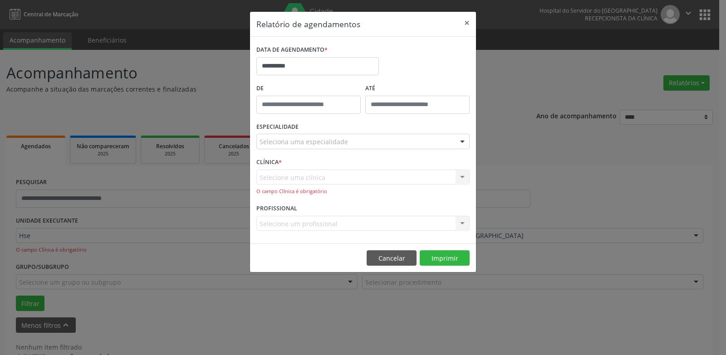
click at [344, 185] on div "Selecione uma clínica Nenhum resultado encontrado para: " " Não há nenhuma opçã…" at bounding box center [362, 183] width 213 height 26
click at [387, 184] on div "Selecione uma clínica Nenhum resultado encontrado para: " " Não há nenhuma opçã…" at bounding box center [362, 183] width 213 height 26
click at [459, 182] on div "Selecione uma clínica Nenhum resultado encontrado para: " " Não há nenhuma opçã…" at bounding box center [362, 183] width 213 height 26
click at [461, 138] on div at bounding box center [463, 141] width 14 height 15
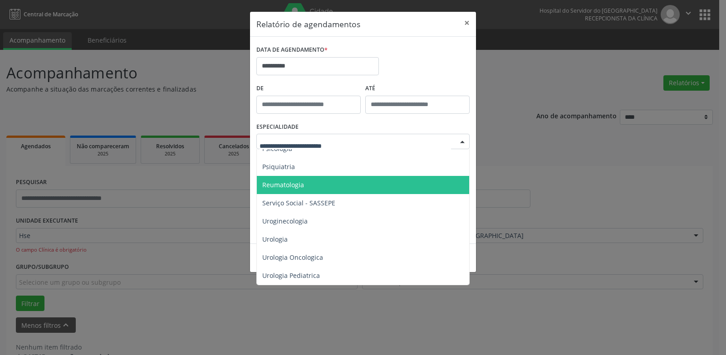
scroll to position [1559, 0]
click at [398, 82] on label "ATÉ" at bounding box center [417, 89] width 104 height 14
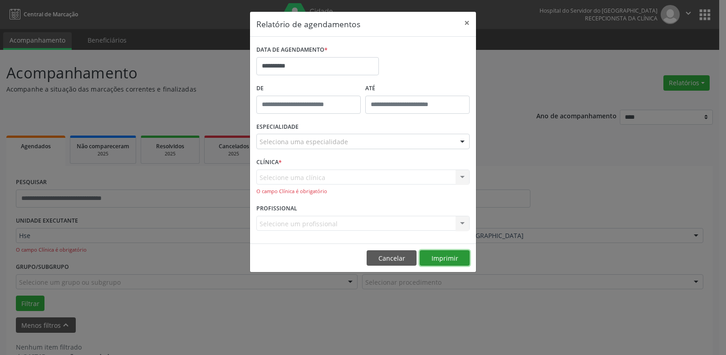
click at [438, 256] on button "Imprimir" at bounding box center [445, 258] width 50 height 15
